Goal: Task Accomplishment & Management: Use online tool/utility

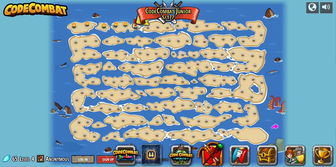
click at [139, 25] on link at bounding box center [136, 26] width 10 height 8
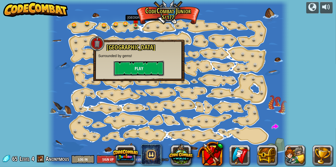
click at [146, 69] on button "Play" at bounding box center [139, 68] width 50 height 15
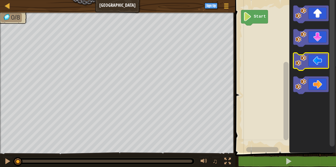
click at [323, 59] on icon "Blockly Workspace" at bounding box center [310, 62] width 35 height 18
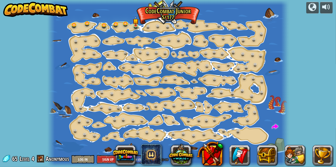
click at [134, 23] on img at bounding box center [136, 21] width 6 height 10
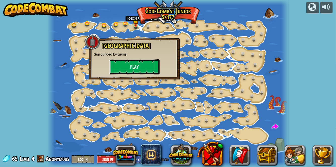
click at [130, 64] on button "Play" at bounding box center [134, 66] width 50 height 15
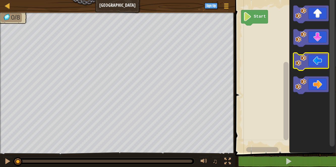
click at [318, 63] on icon "Blockly Workspace" at bounding box center [310, 62] width 35 height 18
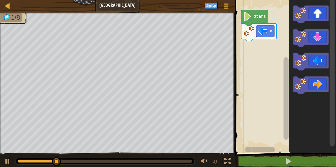
click at [317, 10] on icon "Blockly Workspace" at bounding box center [310, 15] width 35 height 18
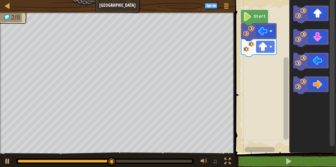
click at [313, 84] on icon "Blockly Workspace" at bounding box center [310, 86] width 35 height 18
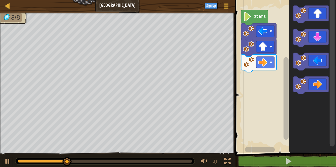
click at [316, 82] on icon "Blockly Workspace" at bounding box center [310, 86] width 35 height 18
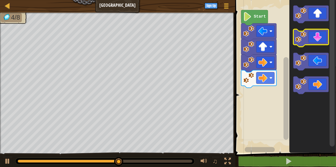
click at [321, 33] on icon "Blockly Workspace" at bounding box center [310, 38] width 35 height 18
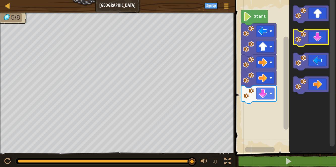
click at [316, 35] on icon "Blockly Workspace" at bounding box center [310, 38] width 35 height 18
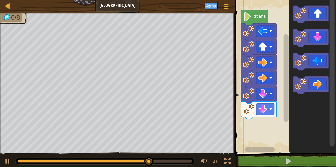
click at [315, 59] on icon "Blockly Workspace" at bounding box center [310, 62] width 35 height 18
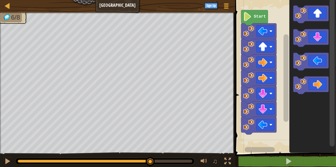
click at [321, 57] on icon "Blockly Workspace" at bounding box center [310, 62] width 35 height 18
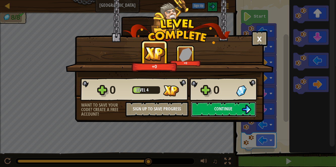
click at [227, 108] on span "Continue" at bounding box center [223, 109] width 18 height 6
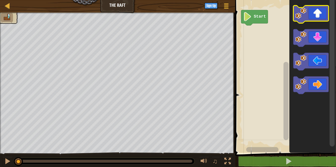
click at [319, 13] on icon "Blockly Workspace" at bounding box center [310, 15] width 35 height 18
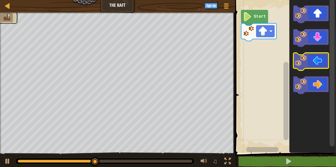
click at [324, 59] on icon "Blockly Workspace" at bounding box center [310, 62] width 35 height 18
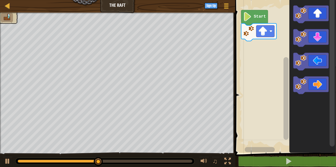
click at [323, 86] on icon "Blockly Workspace" at bounding box center [310, 86] width 35 height 18
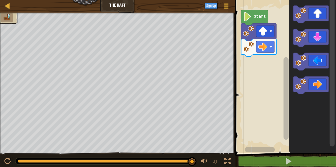
click at [317, 86] on icon "Blockly Workspace" at bounding box center [310, 86] width 35 height 18
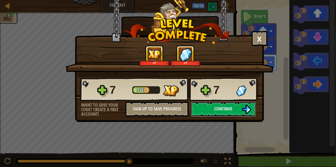
click at [220, 108] on span "Continue" at bounding box center [223, 109] width 18 height 6
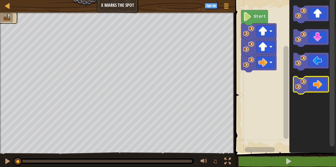
click at [319, 83] on icon "Blockly Workspace" at bounding box center [310, 86] width 35 height 18
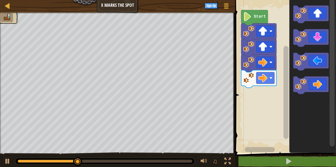
click at [318, 85] on icon "Blockly Workspace" at bounding box center [310, 86] width 35 height 18
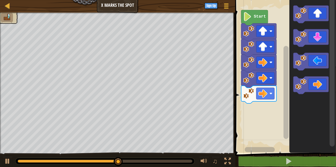
click at [318, 38] on icon "Blockly Workspace" at bounding box center [310, 38] width 35 height 18
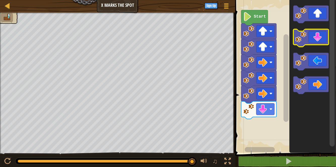
click at [320, 41] on icon "Blockly Workspace" at bounding box center [310, 38] width 35 height 18
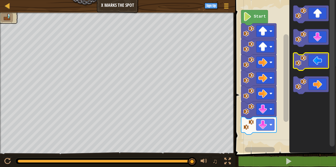
click at [317, 61] on icon "Blockly Workspace" at bounding box center [310, 62] width 35 height 18
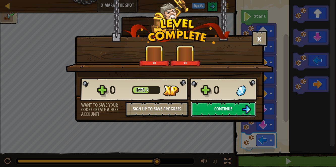
click at [242, 110] on img at bounding box center [246, 110] width 10 height 10
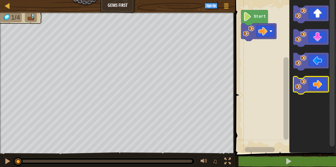
click at [323, 83] on icon "Blockly Workspace" at bounding box center [310, 86] width 35 height 18
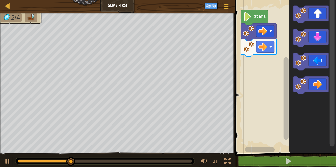
click at [317, 12] on icon "Blockly Workspace" at bounding box center [310, 15] width 35 height 18
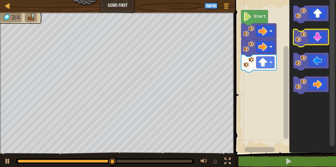
click at [321, 38] on icon "Blockly Workspace" at bounding box center [310, 38] width 35 height 18
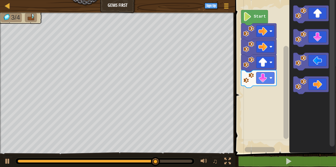
click at [318, 41] on icon "Blockly Workspace" at bounding box center [310, 38] width 35 height 18
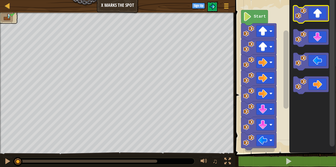
click at [320, 14] on icon "Blockly Workspace" at bounding box center [310, 15] width 35 height 18
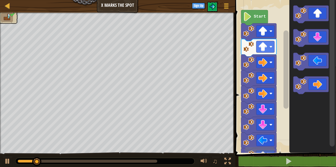
click at [319, 10] on icon "Blockly Workspace" at bounding box center [310, 15] width 35 height 18
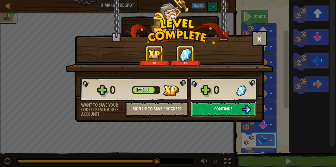
click at [235, 109] on button "Continue" at bounding box center [223, 109] width 65 height 15
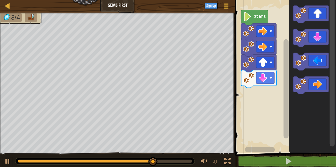
click at [320, 39] on icon "Blockly Workspace" at bounding box center [310, 38] width 35 height 18
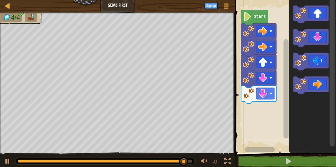
click at [320, 13] on icon "Blockly Workspace" at bounding box center [310, 15] width 35 height 18
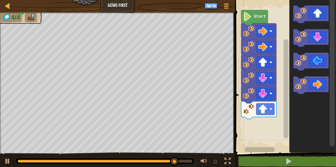
click at [319, 84] on icon "Blockly Workspace" at bounding box center [310, 86] width 35 height 18
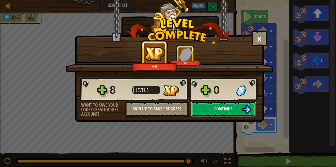
click at [227, 112] on button "Continue" at bounding box center [223, 109] width 65 height 15
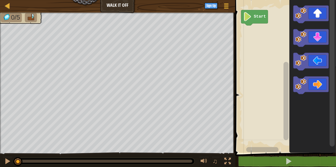
click at [319, 13] on icon "Blockly Workspace" at bounding box center [310, 15] width 35 height 18
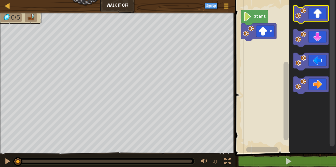
click at [319, 15] on icon "Blockly Workspace" at bounding box center [310, 15] width 35 height 18
click at [317, 15] on icon "Blockly Workspace" at bounding box center [310, 15] width 35 height 18
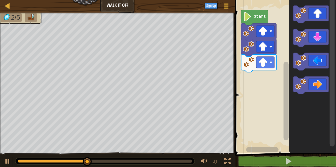
click at [321, 85] on icon "Blockly Workspace" at bounding box center [310, 86] width 35 height 18
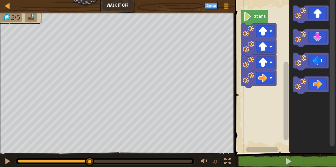
click at [317, 84] on icon "Blockly Workspace" at bounding box center [310, 86] width 35 height 18
click at [321, 84] on icon "Blockly Workspace" at bounding box center [310, 86] width 35 height 18
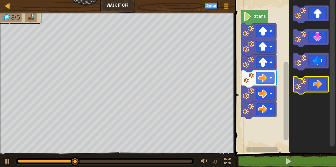
click at [323, 84] on icon "Blockly Workspace" at bounding box center [310, 86] width 35 height 18
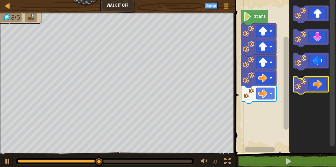
click at [319, 86] on icon "Blockly Workspace" at bounding box center [310, 86] width 35 height 18
click at [322, 85] on icon "Blockly Workspace" at bounding box center [310, 86] width 35 height 18
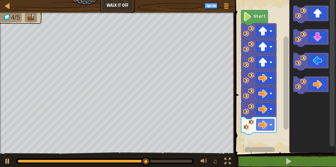
click at [317, 36] on icon "Blockly Workspace" at bounding box center [310, 38] width 35 height 18
click at [320, 36] on icon "Blockly Workspace" at bounding box center [310, 38] width 35 height 18
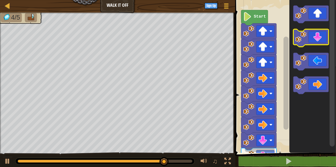
click at [319, 39] on icon "Blockly Workspace" at bounding box center [310, 38] width 35 height 18
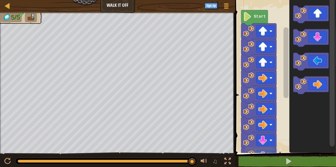
click at [322, 63] on icon "Blockly Workspace" at bounding box center [310, 62] width 35 height 18
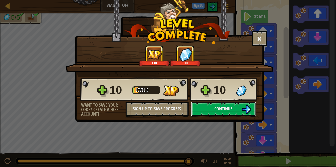
click at [222, 109] on span "Continue" at bounding box center [223, 109] width 18 height 6
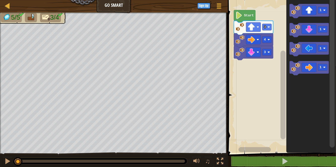
click at [319, 31] on rect "Blockly Workspace" at bounding box center [321, 29] width 9 height 7
click at [318, 29] on rect "Blockly Workspace" at bounding box center [321, 29] width 9 height 7
click at [321, 29] on text "1" at bounding box center [320, 29] width 2 height 4
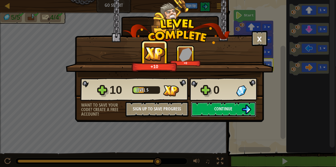
click at [216, 112] on button "Continue" at bounding box center [223, 109] width 65 height 15
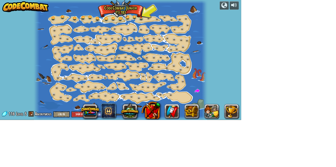
click at [144, 18] on div at bounding box center [167, 83] width 241 height 167
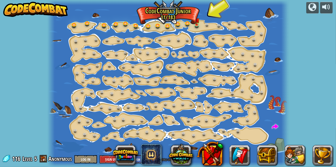
click at [198, 23] on img at bounding box center [197, 20] width 6 height 10
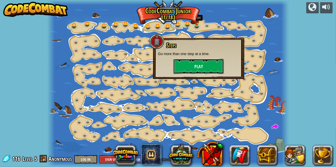
click at [220, 65] on button "Play" at bounding box center [198, 66] width 50 height 15
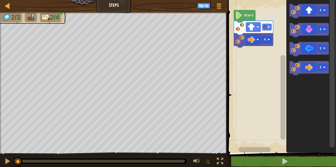
click at [323, 30] on rect "Blockly Workspace" at bounding box center [321, 29] width 9 height 7
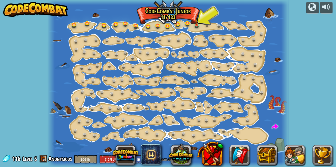
click at [198, 24] on img at bounding box center [197, 20] width 6 height 10
